Goal: Task Accomplishment & Management: Complete application form

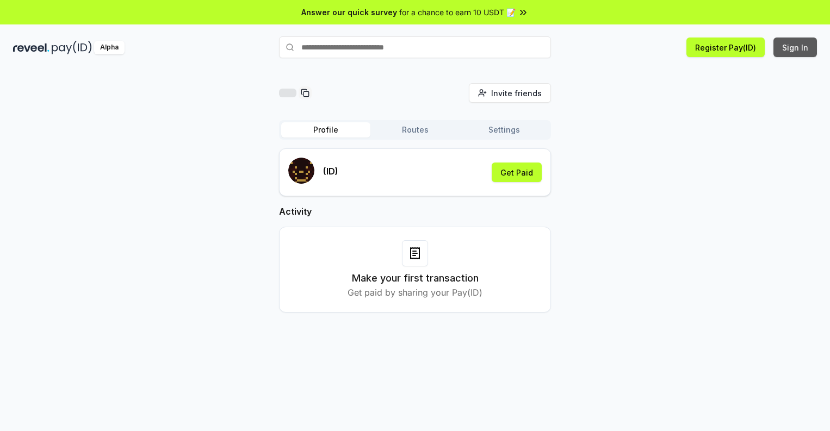
click at [796, 47] on button "Sign In" at bounding box center [796, 48] width 44 height 20
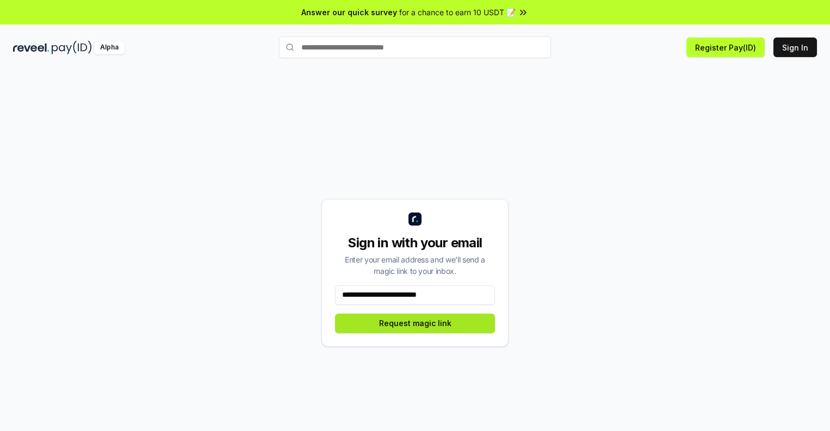
type input "**********"
click at [415, 323] on button "Request magic link" at bounding box center [415, 324] width 160 height 20
